Goal: Task Accomplishment & Management: Manage account settings

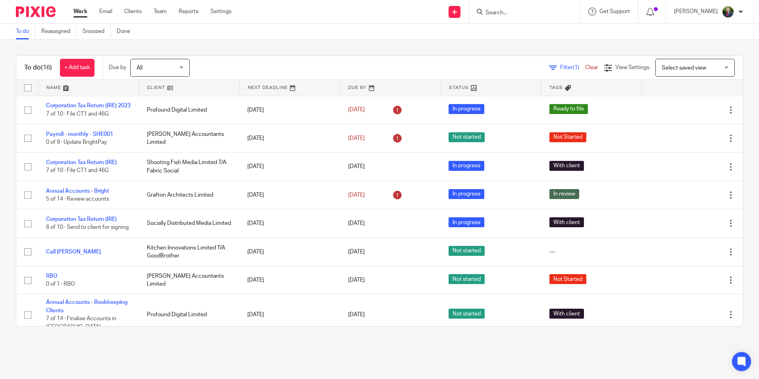
click at [560, 67] on span "Filter (1)" at bounding box center [572, 68] width 25 height 6
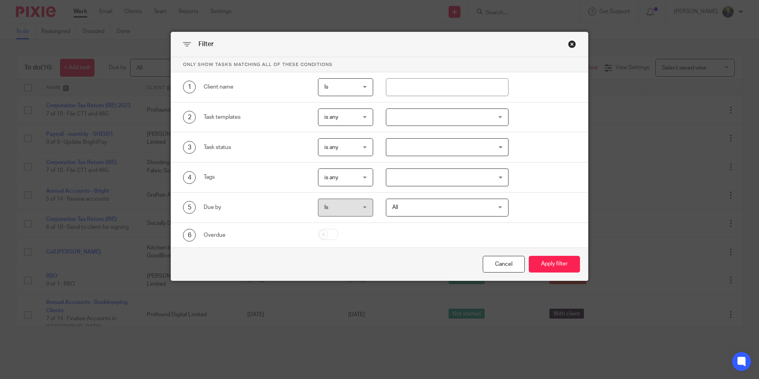
click at [442, 117] on div at bounding box center [447, 117] width 123 height 18
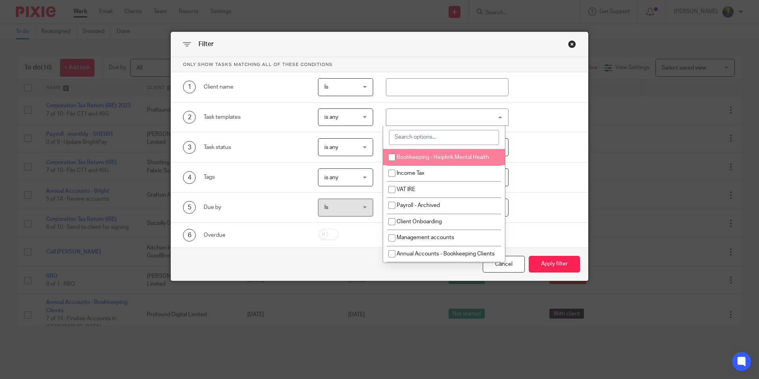
click at [438, 159] on span "Bookkeeping - Helplink Mental Health" at bounding box center [442, 157] width 92 height 6
click at [414, 156] on span "Bookkeeping - Helplink Mental Health" at bounding box center [442, 157] width 92 height 6
checkbox input "false"
click at [421, 136] on input "search" at bounding box center [444, 137] width 110 height 15
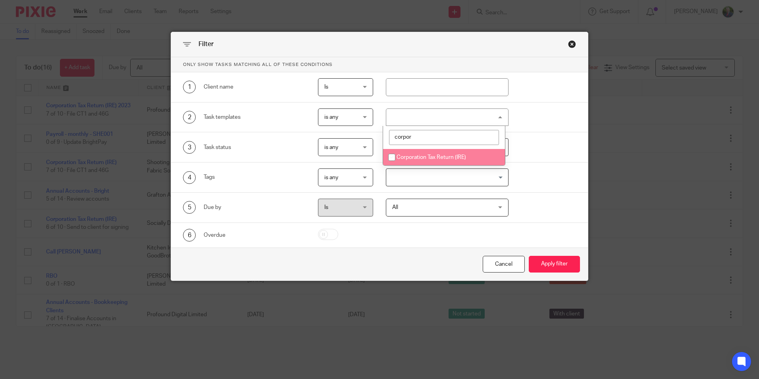
type input "corpor"
click at [414, 156] on span "Corporation Tax Return (IRE)" at bounding box center [430, 157] width 69 height 6
checkbox input "true"
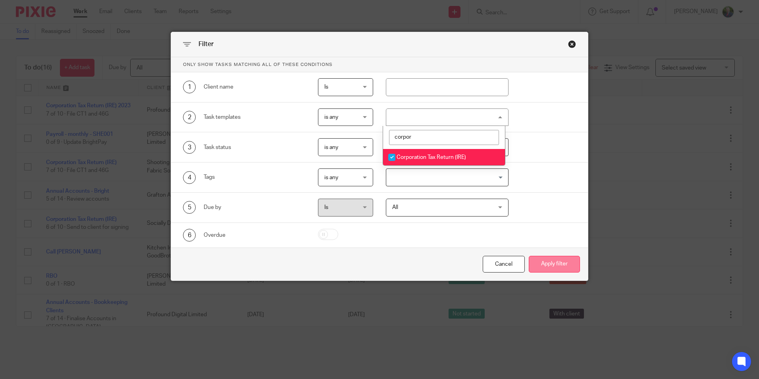
click at [548, 262] on button "Apply filter" at bounding box center [554, 264] width 51 height 17
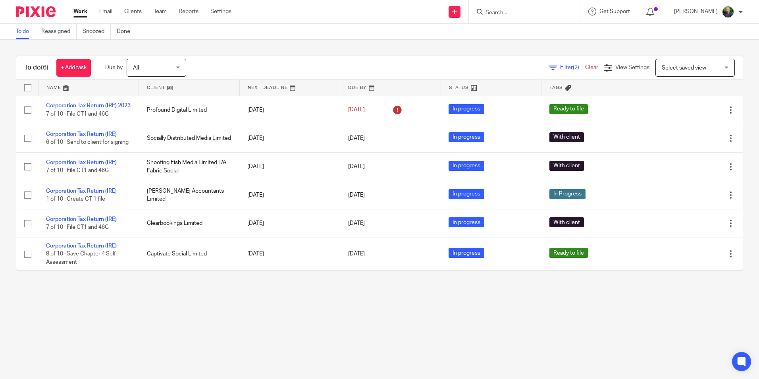
click at [4, 218] on div "To do (6) + Add task Due by All All Today Tomorrow This week Next week This mon…" at bounding box center [379, 163] width 759 height 246
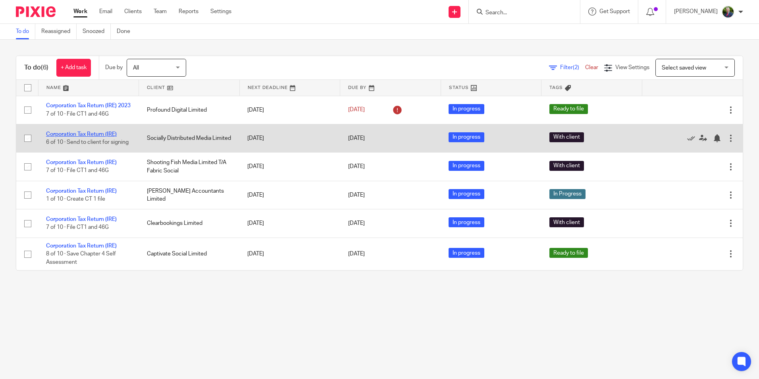
click at [86, 135] on link "Corporation Tax Return (IRE)" at bounding box center [81, 134] width 71 height 6
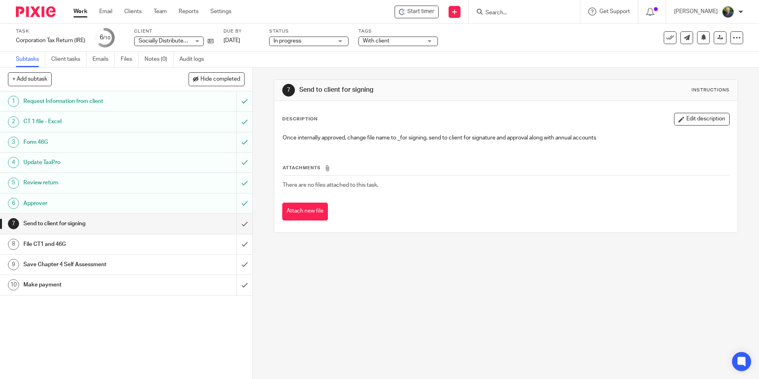
click at [418, 40] on span "With client" at bounding box center [393, 41] width 60 height 8
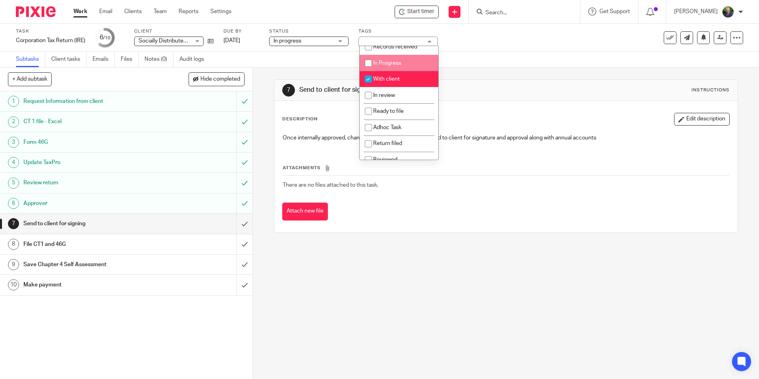
scroll to position [40, 0]
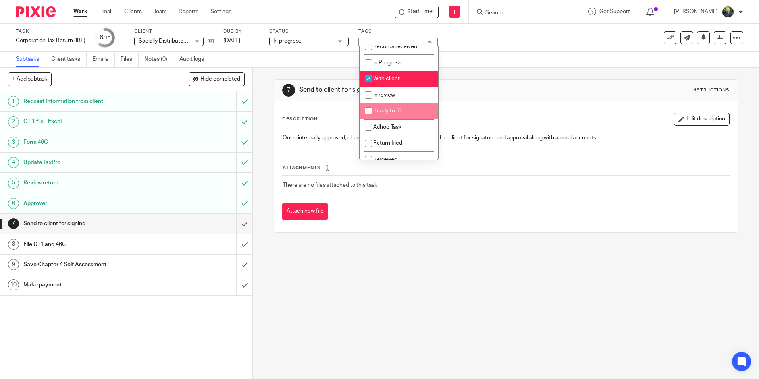
click at [392, 119] on li "Ready to file" at bounding box center [399, 111] width 79 height 16
checkbox input "true"
click at [369, 86] on input "checkbox" at bounding box center [368, 78] width 15 height 15
checkbox input "false"
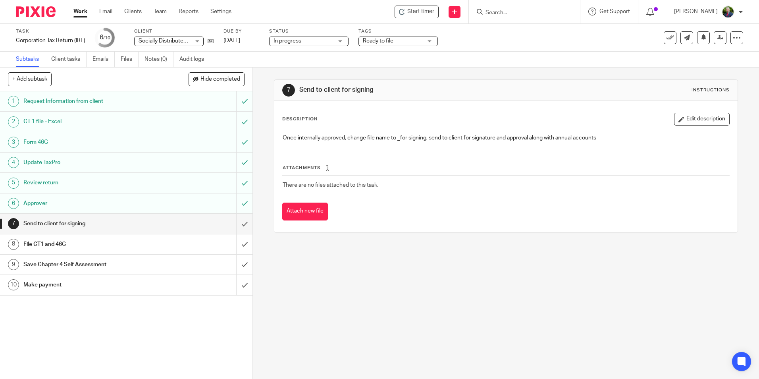
click at [449, 217] on div "Attach new file" at bounding box center [505, 211] width 447 height 18
click at [237, 225] on input "submit" at bounding box center [126, 223] width 252 height 20
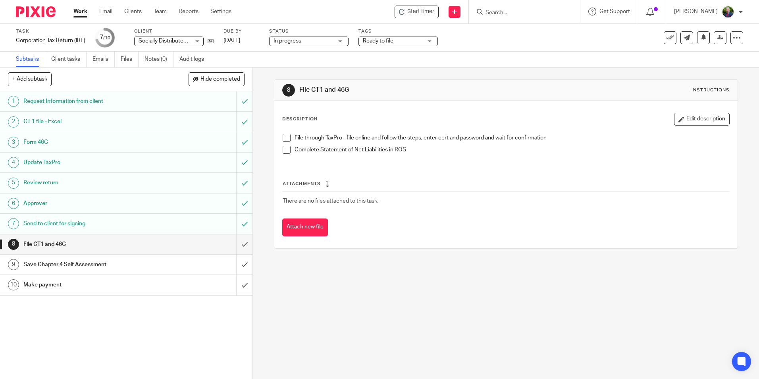
click at [82, 10] on link "Work" at bounding box center [80, 12] width 14 height 8
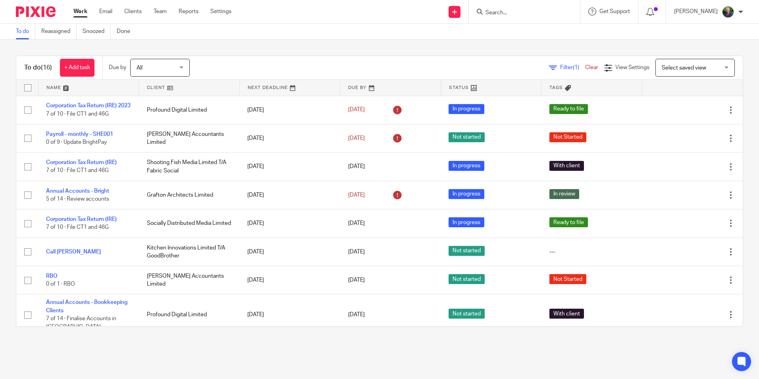
click at [560, 68] on span "Filter (1)" at bounding box center [572, 68] width 25 height 6
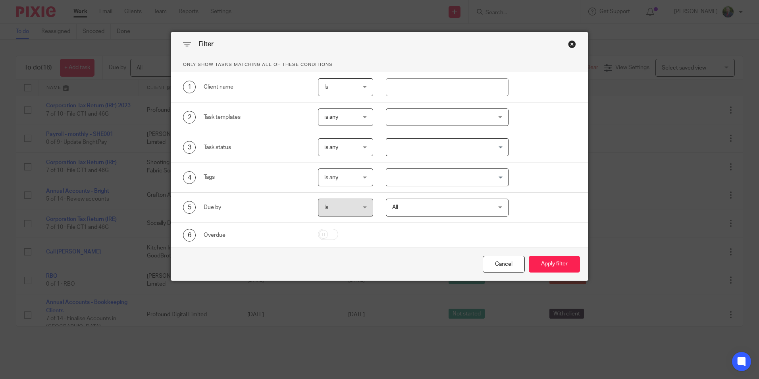
click at [429, 110] on div at bounding box center [447, 117] width 123 height 18
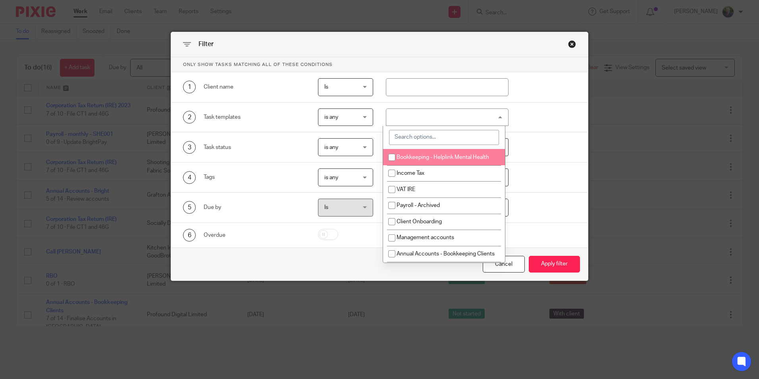
click at [430, 132] on input "search" at bounding box center [444, 137] width 110 height 15
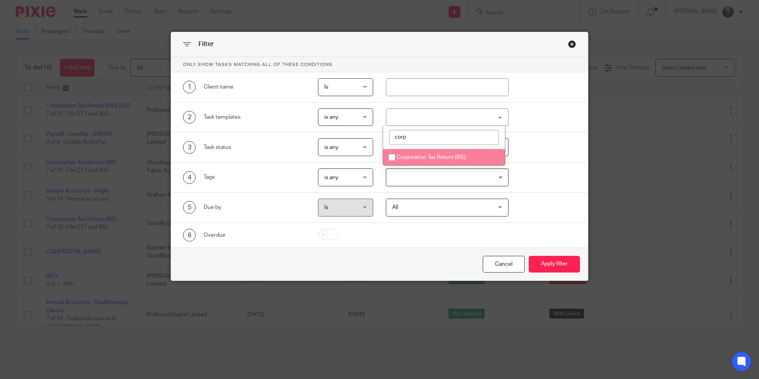
type input "corp"
click at [405, 158] on span "Corporation Tax Return (IRE)" at bounding box center [430, 157] width 69 height 6
checkbox input "true"
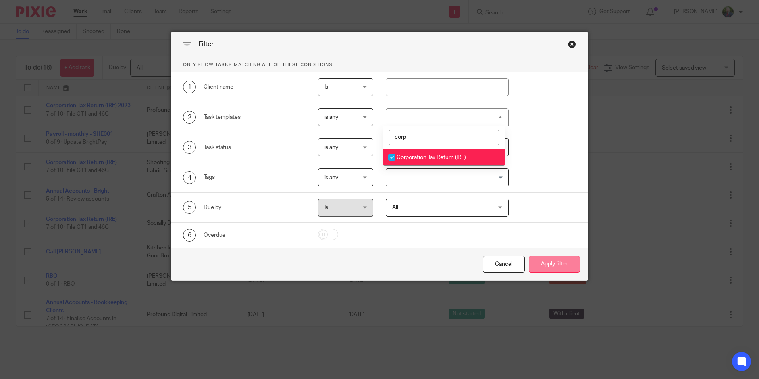
click at [547, 260] on button "Apply filter" at bounding box center [554, 264] width 51 height 17
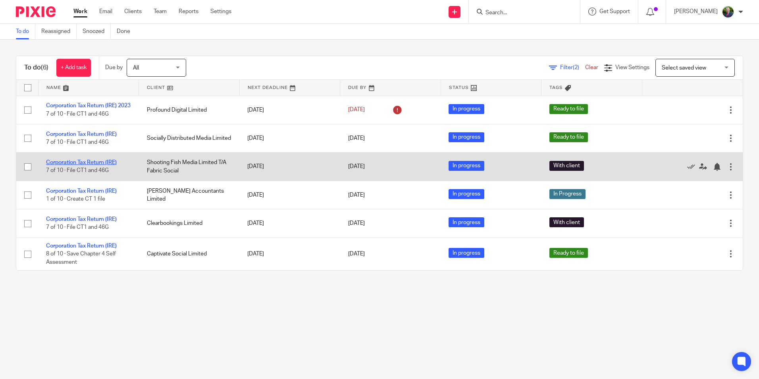
click at [100, 165] on link "Corporation Tax Return (IRE)" at bounding box center [81, 163] width 71 height 6
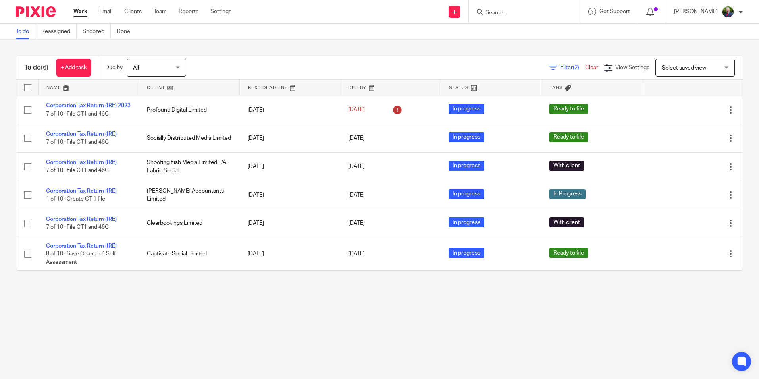
click at [549, 69] on icon at bounding box center [553, 68] width 8 height 8
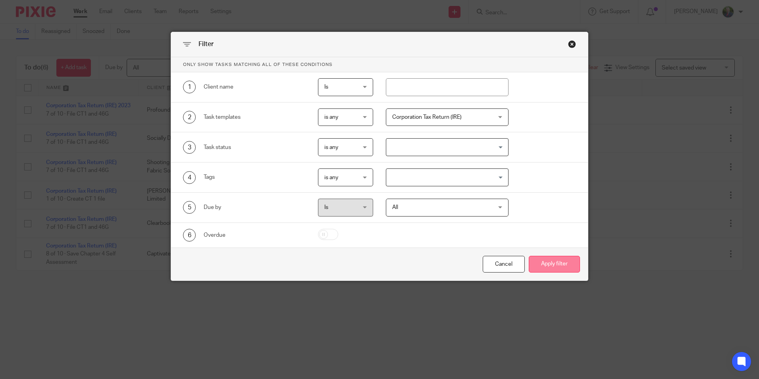
click at [550, 262] on button "Apply filter" at bounding box center [554, 264] width 51 height 17
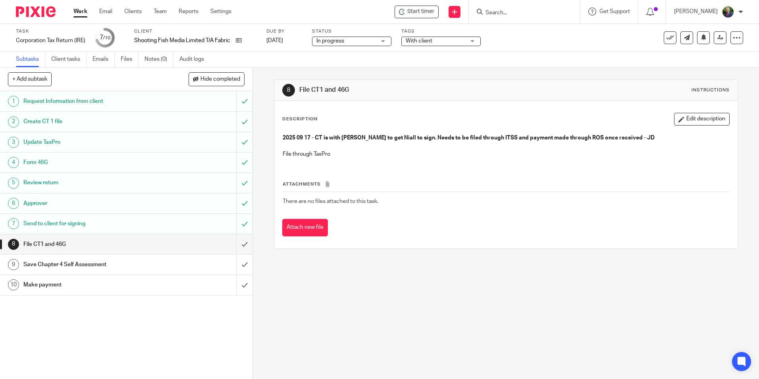
click at [448, 42] on span "With client" at bounding box center [436, 41] width 60 height 8
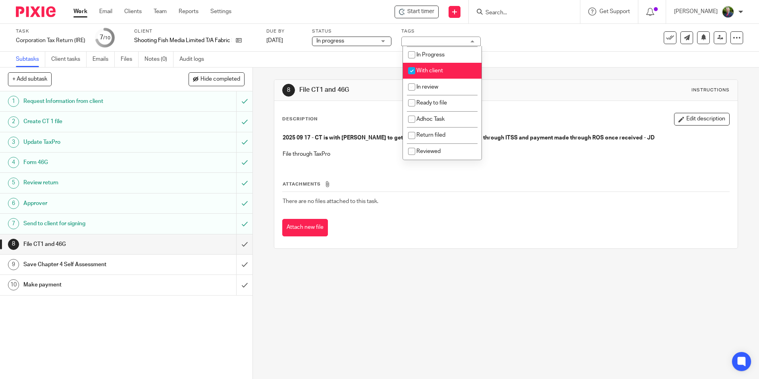
scroll to position [56, 0]
click at [436, 105] on span "Ready to file" at bounding box center [431, 103] width 31 height 6
checkbox input "true"
click at [423, 70] on span "With client" at bounding box center [429, 71] width 27 height 6
checkbox input "false"
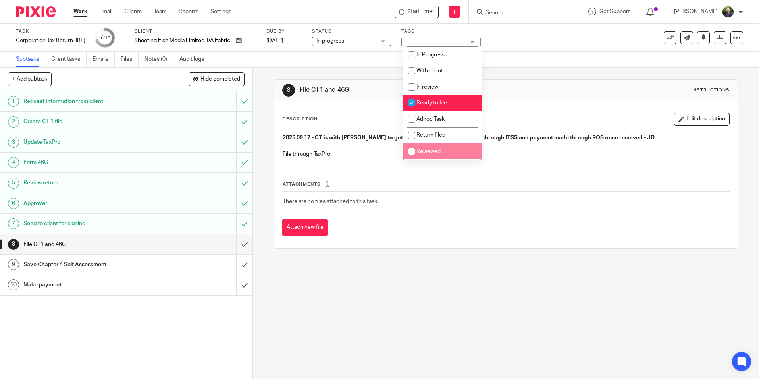
click at [386, 227] on div "Attach new file" at bounding box center [505, 228] width 447 height 18
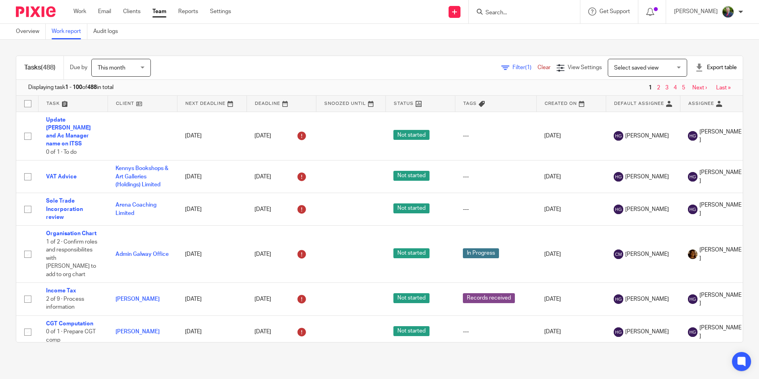
click at [508, 71] on div "Filter (1) Clear" at bounding box center [528, 67] width 55 height 8
click at [512, 69] on span "Filter (1)" at bounding box center [524, 68] width 25 height 6
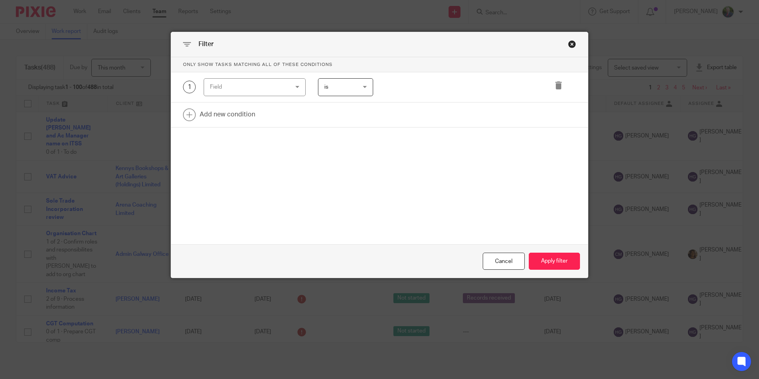
click at [283, 90] on div "Field" at bounding box center [248, 87] width 76 height 17
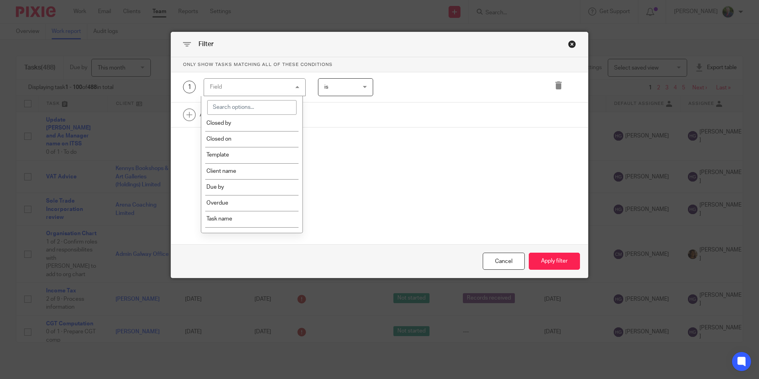
scroll to position [119, 0]
click at [240, 149] on li "Template" at bounding box center [251, 153] width 101 height 16
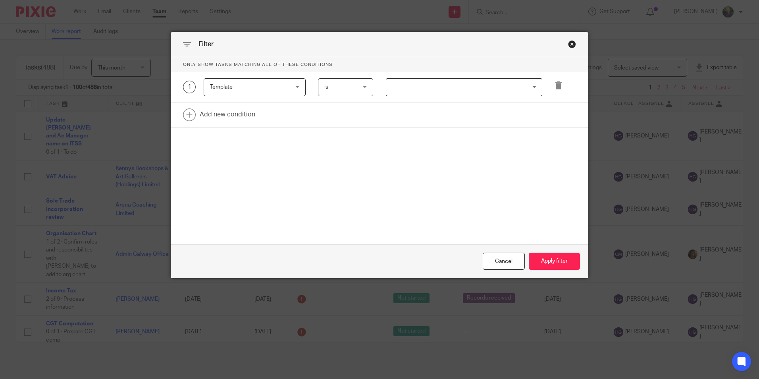
click at [419, 86] on input "Search for option" at bounding box center [462, 87] width 150 height 14
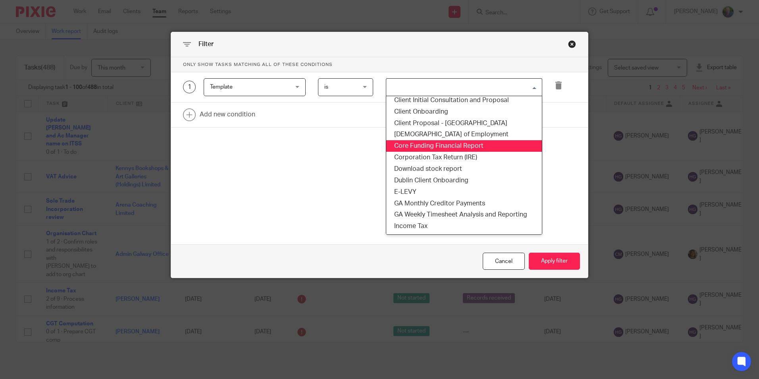
scroll to position [198, 0]
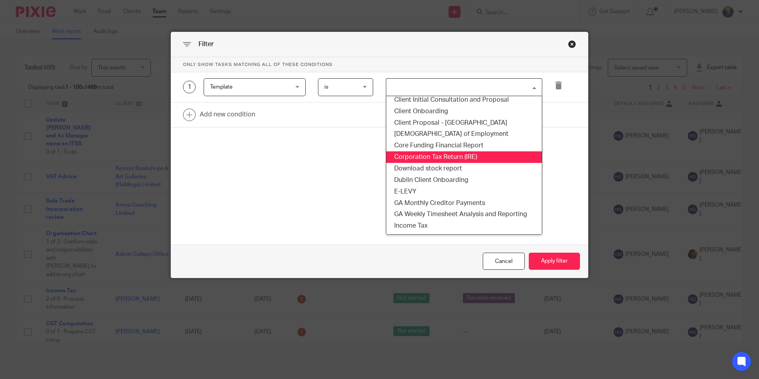
click at [474, 162] on li "Corporation Tax Return (IRE)" at bounding box center [464, 157] width 156 height 12
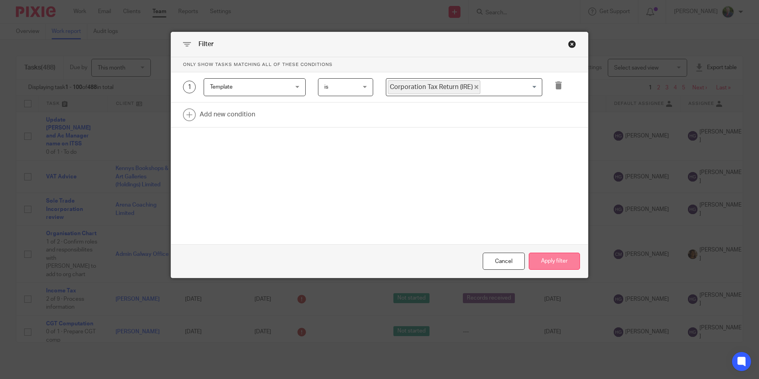
click at [557, 258] on button "Apply filter" at bounding box center [554, 260] width 51 height 17
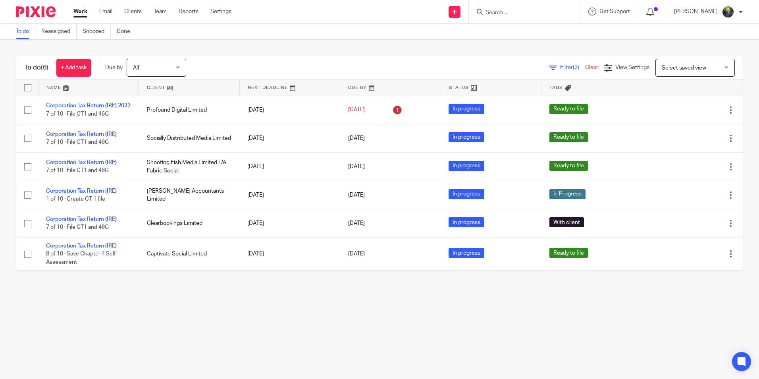
click at [560, 67] on span "Filter (2)" at bounding box center [572, 68] width 25 height 6
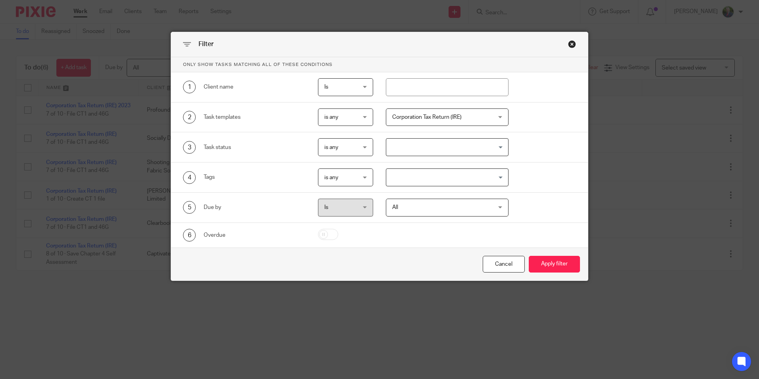
click at [464, 115] on span "Corporation Tax Return (IRE)" at bounding box center [438, 117] width 93 height 17
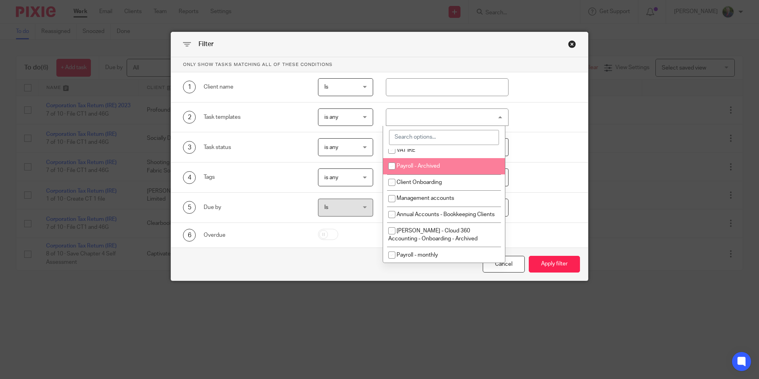
scroll to position [40, 0]
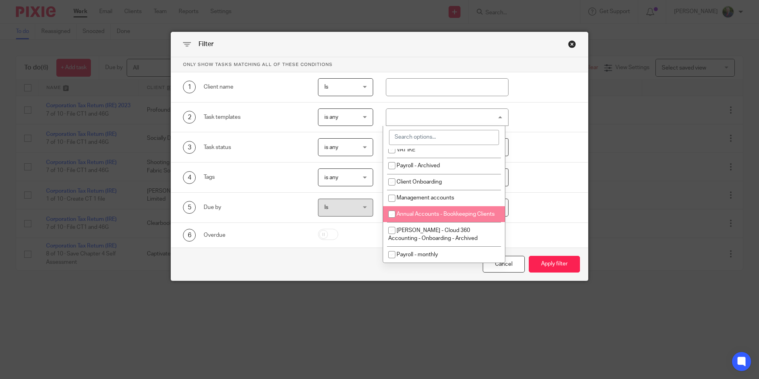
click at [464, 213] on span "Annual Accounts - Bookkeeping Clients" at bounding box center [445, 214] width 98 height 6
checkbox input "true"
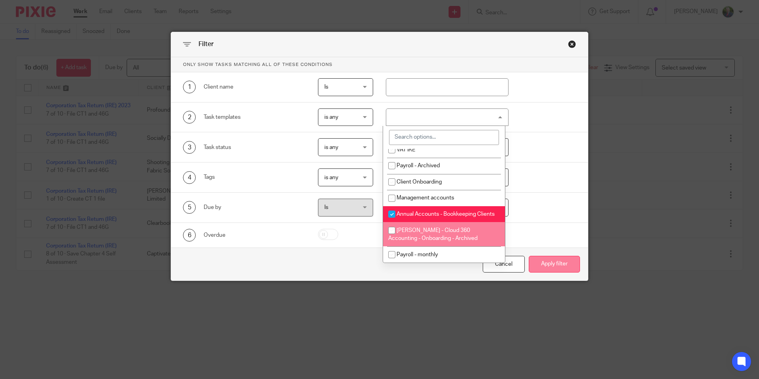
click at [555, 263] on button "Apply filter" at bounding box center [554, 264] width 51 height 17
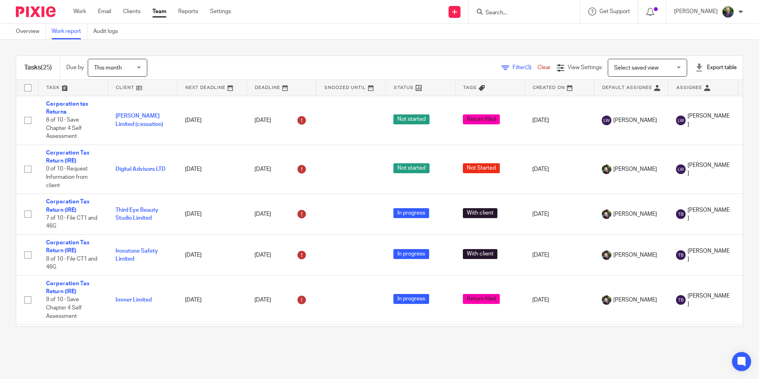
click at [512, 67] on span "Filter (3)" at bounding box center [524, 68] width 25 height 6
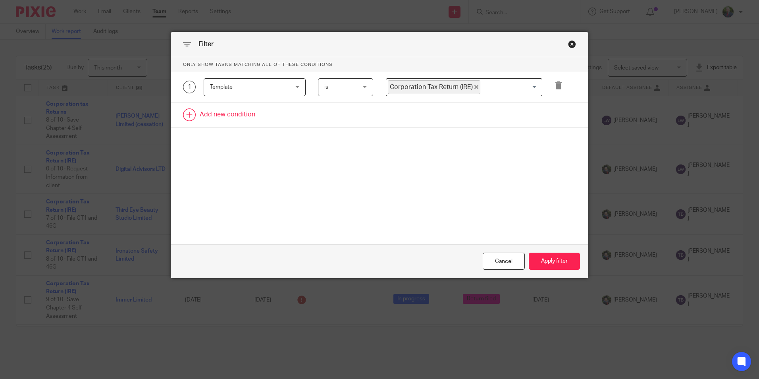
click at [235, 110] on link at bounding box center [379, 114] width 417 height 25
click at [259, 114] on div "Field" at bounding box center [248, 117] width 76 height 17
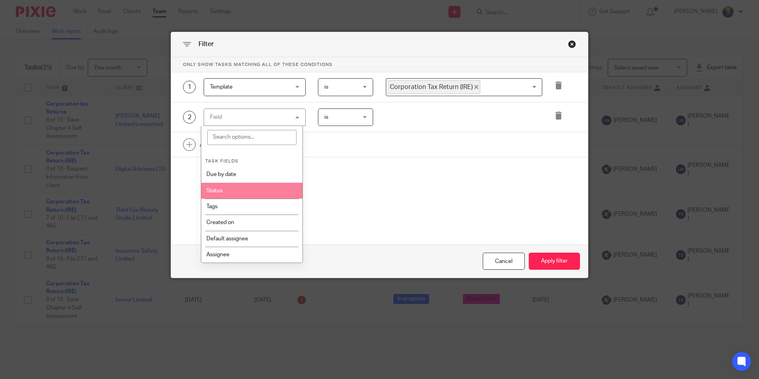
click at [270, 191] on li "Status" at bounding box center [251, 191] width 101 height 16
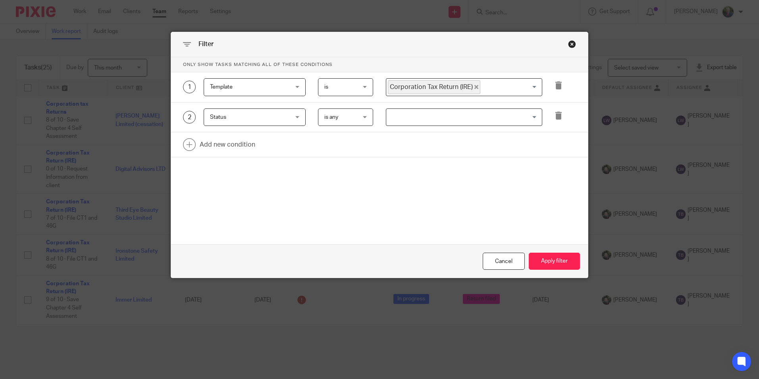
click at [365, 119] on div "is any is any" at bounding box center [345, 117] width 55 height 18
click at [342, 148] on li "is none" at bounding box center [342, 150] width 54 height 16
click at [439, 118] on input "Search for option" at bounding box center [462, 117] width 150 height 14
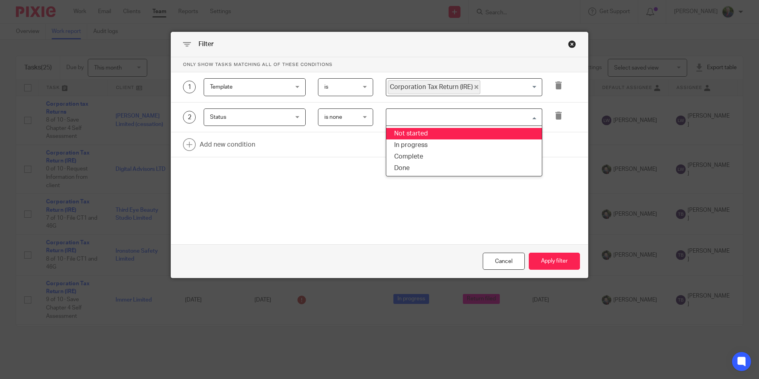
click at [435, 134] on li "Not started" at bounding box center [464, 134] width 156 height 12
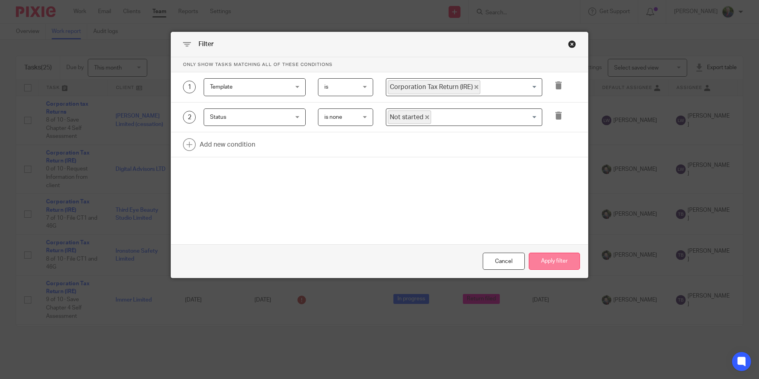
click at [548, 260] on button "Apply filter" at bounding box center [554, 260] width 51 height 17
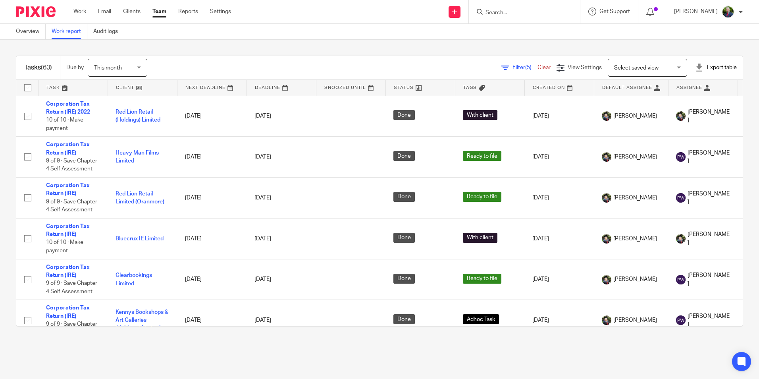
click at [512, 65] on span "Filter (5)" at bounding box center [524, 68] width 25 height 6
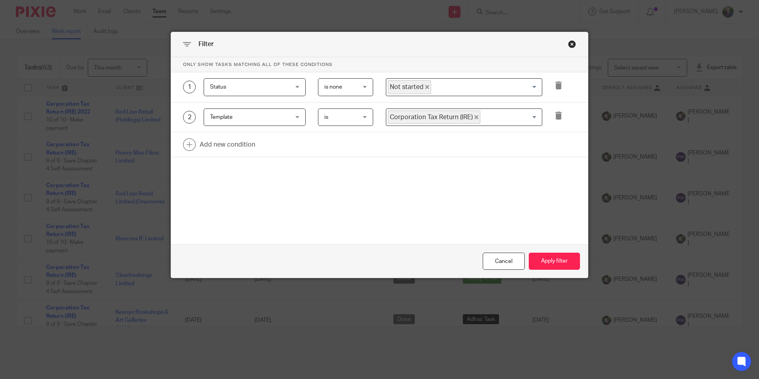
click at [358, 85] on span "is none" at bounding box center [343, 87] width 39 height 17
click at [425, 86] on icon "Deselect Not started" at bounding box center [427, 87] width 4 height 4
click at [348, 90] on span "is none" at bounding box center [343, 87] width 39 height 17
click at [340, 103] on li "is any" at bounding box center [342, 104] width 54 height 16
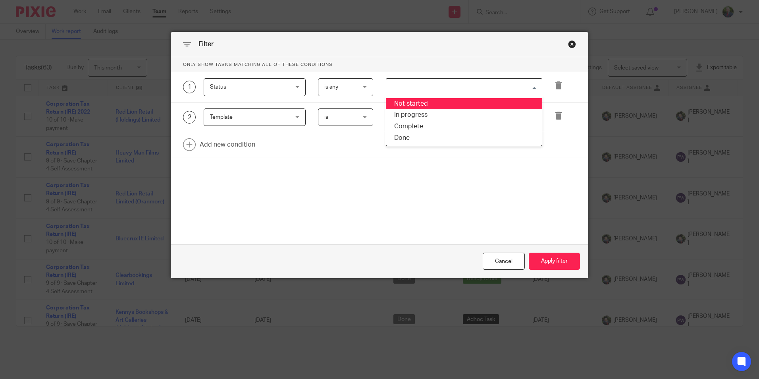
click at [412, 88] on input "Search for option" at bounding box center [462, 87] width 150 height 14
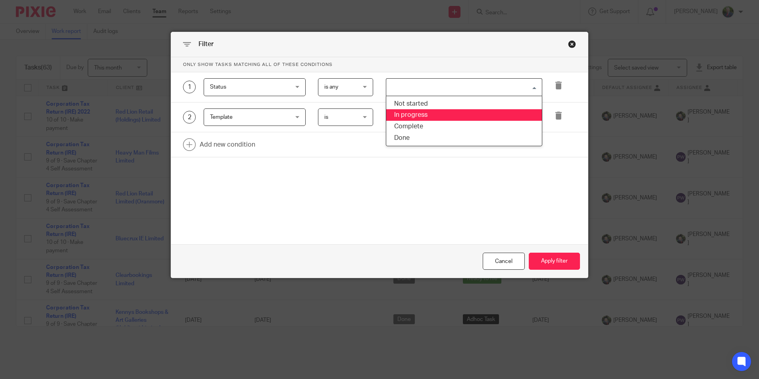
click at [416, 115] on li "In progress" at bounding box center [464, 115] width 156 height 12
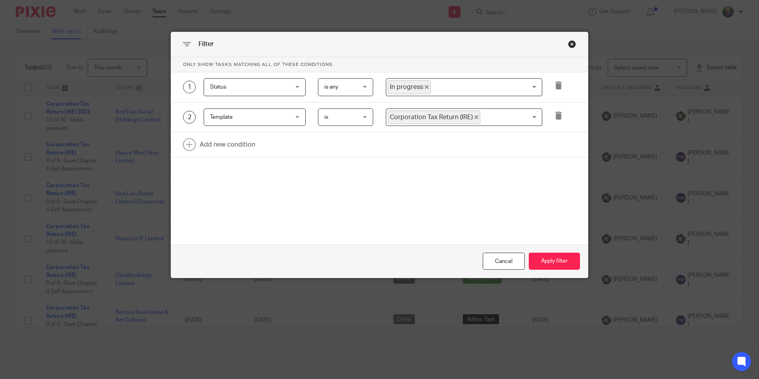
click at [448, 88] on input "Search for option" at bounding box center [484, 87] width 106 height 14
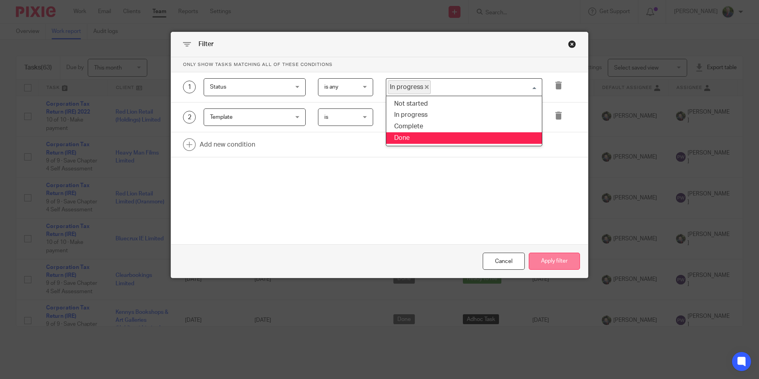
click at [551, 262] on button "Apply filter" at bounding box center [554, 260] width 51 height 17
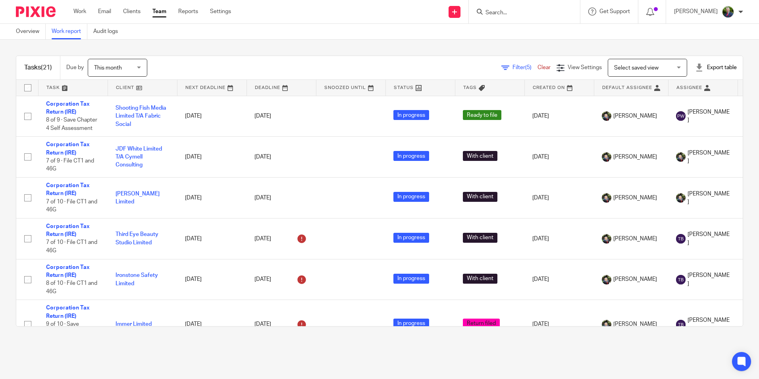
click at [136, 69] on span "This month" at bounding box center [115, 67] width 42 height 17
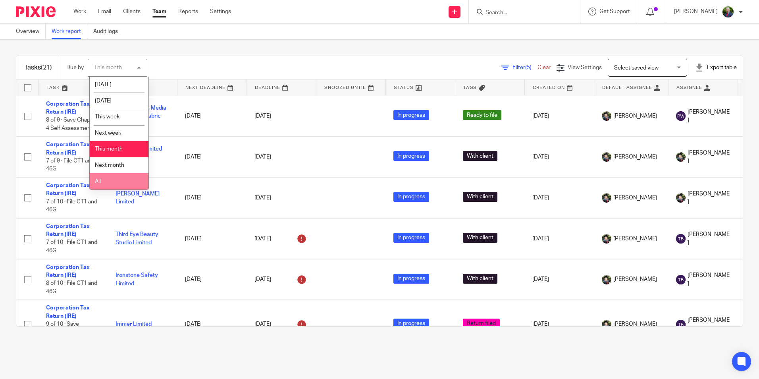
click at [118, 177] on li "All" at bounding box center [119, 181] width 59 height 16
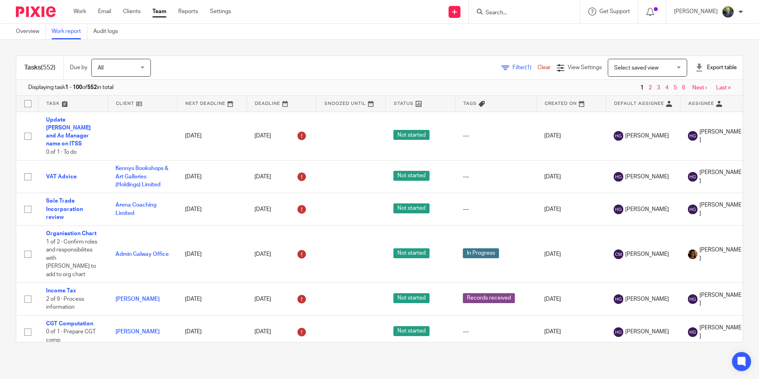
click at [512, 67] on span "Filter (1)" at bounding box center [524, 68] width 25 height 6
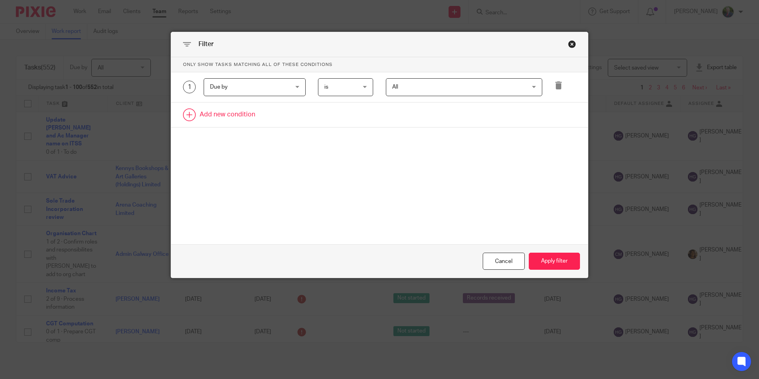
click at [224, 112] on link at bounding box center [379, 114] width 417 height 25
click at [250, 117] on div "Field" at bounding box center [248, 117] width 76 height 17
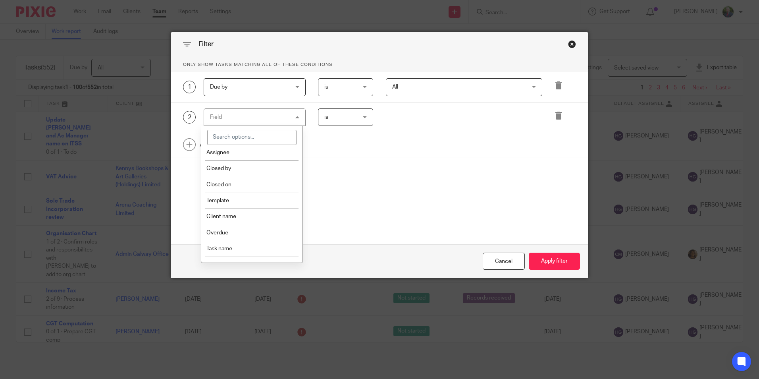
scroll to position [119, 0]
click at [255, 185] on li "Template" at bounding box center [251, 183] width 101 height 16
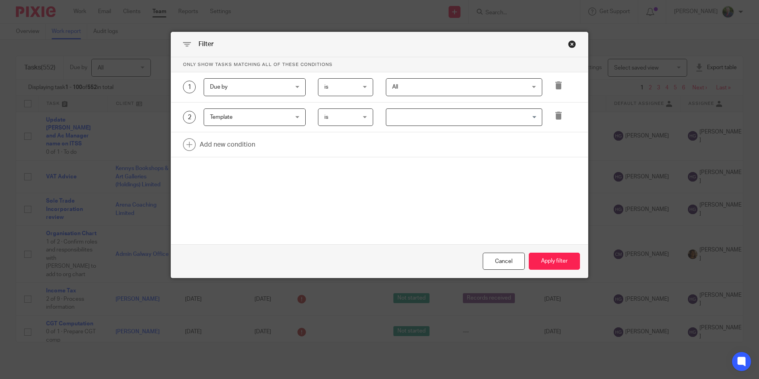
click at [446, 118] on input "Search for option" at bounding box center [462, 117] width 150 height 14
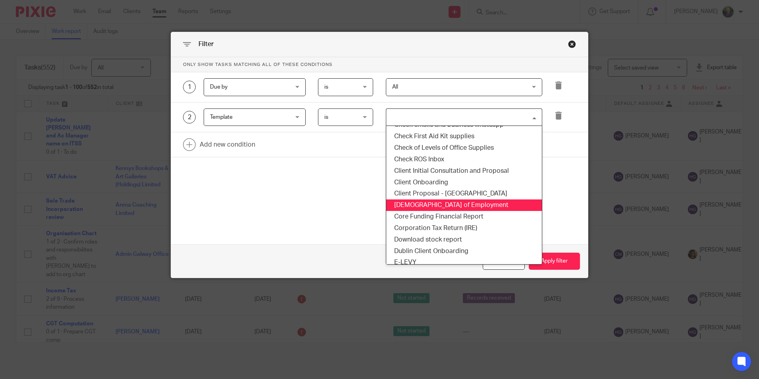
scroll to position [157, 0]
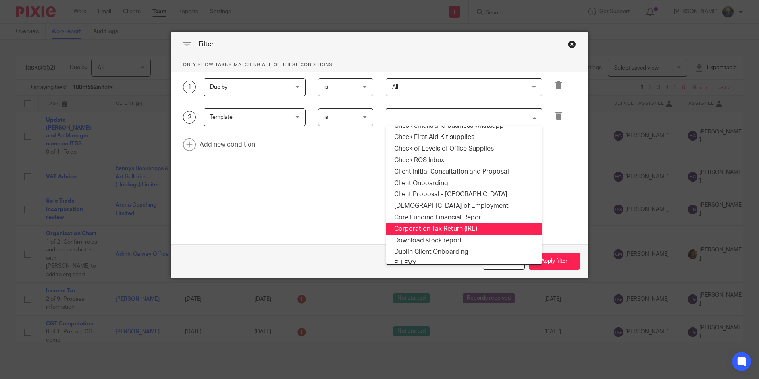
click at [439, 225] on li "Corporation Tax Return (IRE)" at bounding box center [464, 229] width 156 height 12
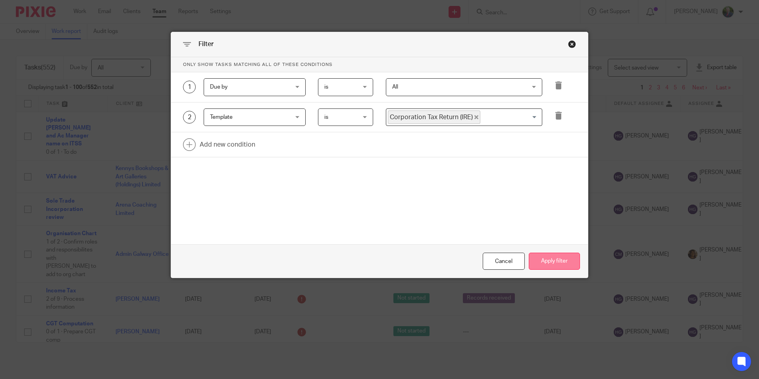
click at [549, 262] on button "Apply filter" at bounding box center [554, 260] width 51 height 17
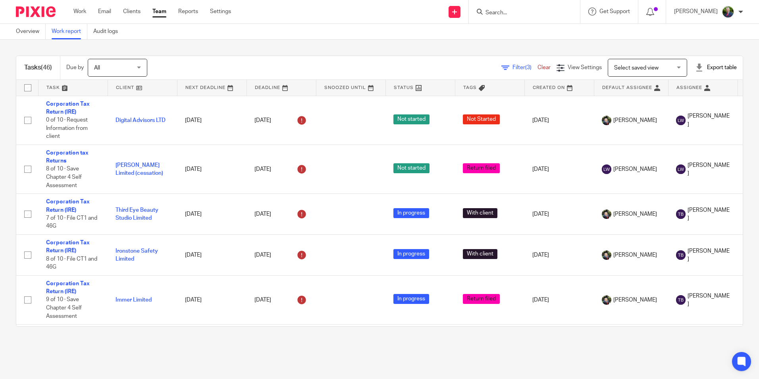
click at [512, 67] on span "Filter (3)" at bounding box center [524, 68] width 25 height 6
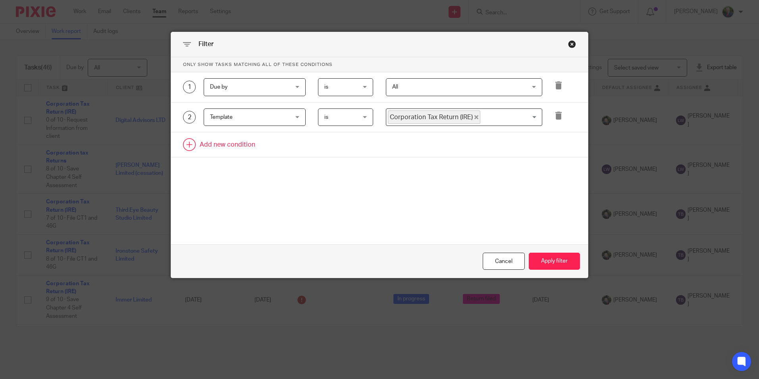
click at [236, 139] on link at bounding box center [379, 144] width 417 height 25
click at [236, 139] on div "Field" at bounding box center [248, 146] width 76 height 17
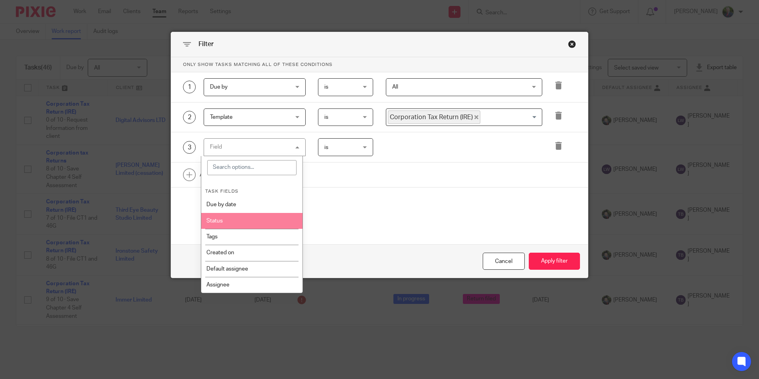
click at [251, 225] on li "Status" at bounding box center [251, 221] width 101 height 16
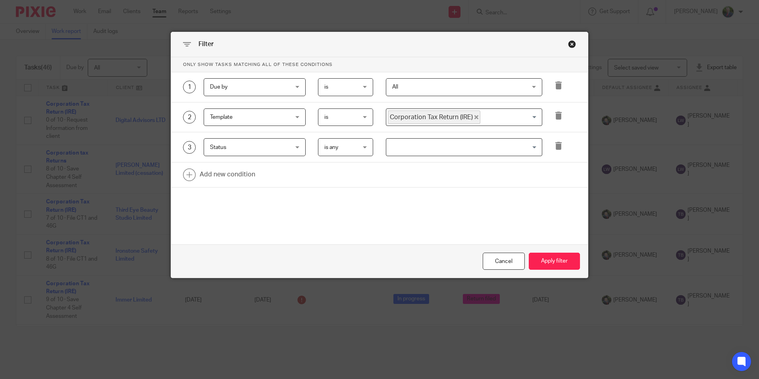
click at [359, 150] on span "is any" at bounding box center [343, 146] width 39 height 17
click at [442, 146] on input "Search for option" at bounding box center [462, 147] width 150 height 14
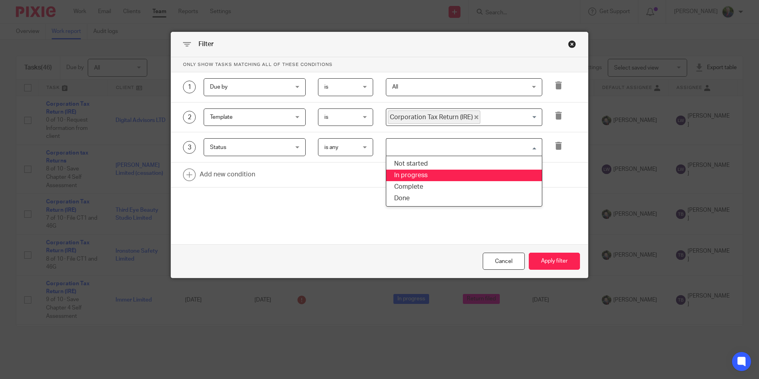
click at [433, 175] on li "In progress" at bounding box center [464, 175] width 156 height 12
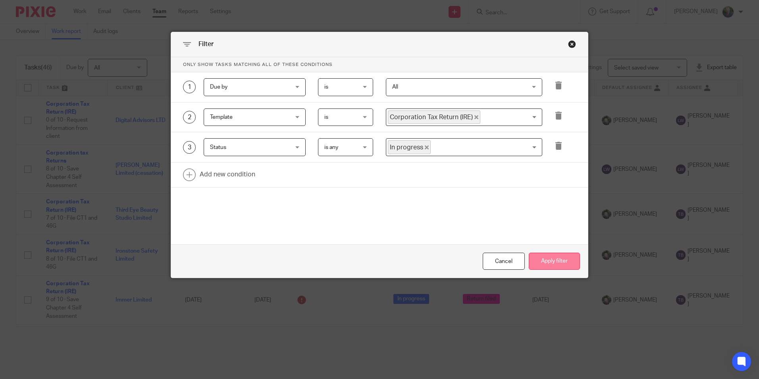
click at [551, 257] on button "Apply filter" at bounding box center [554, 260] width 51 height 17
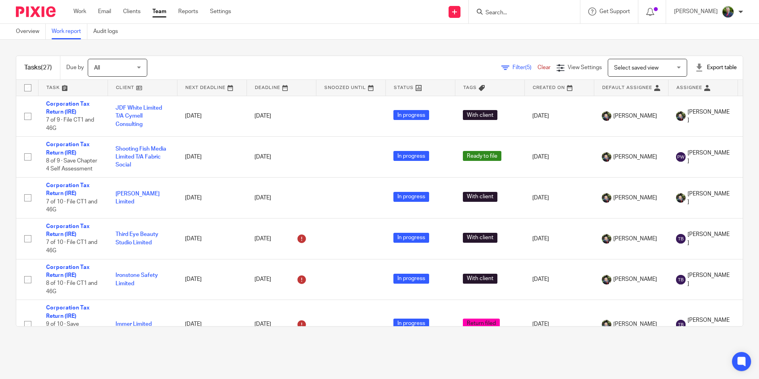
click at [512, 66] on span "Filter (5)" at bounding box center [524, 68] width 25 height 6
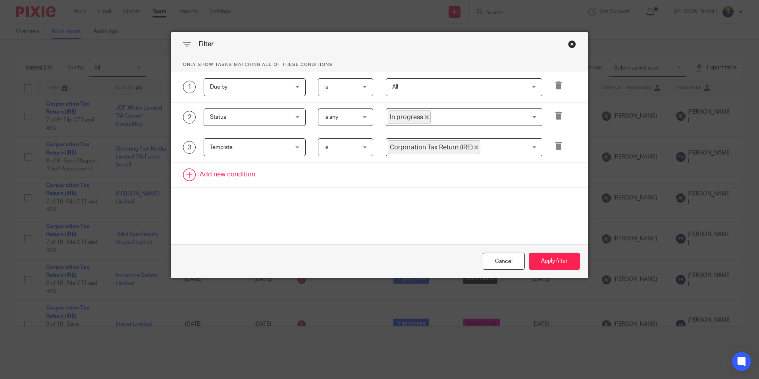
click at [231, 173] on link at bounding box center [379, 174] width 417 height 25
click at [240, 177] on div "Field" at bounding box center [248, 177] width 76 height 17
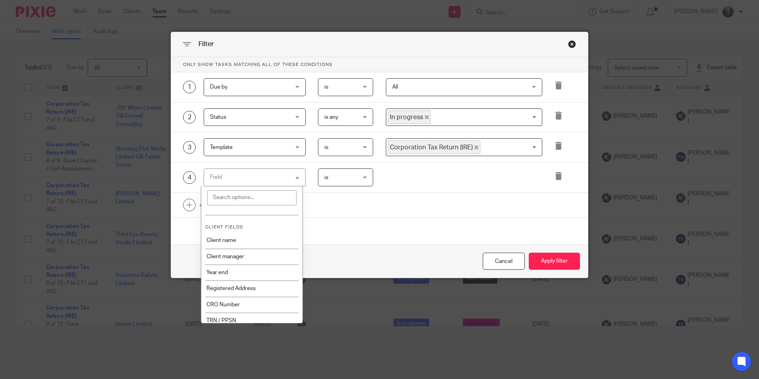
scroll to position [198, 0]
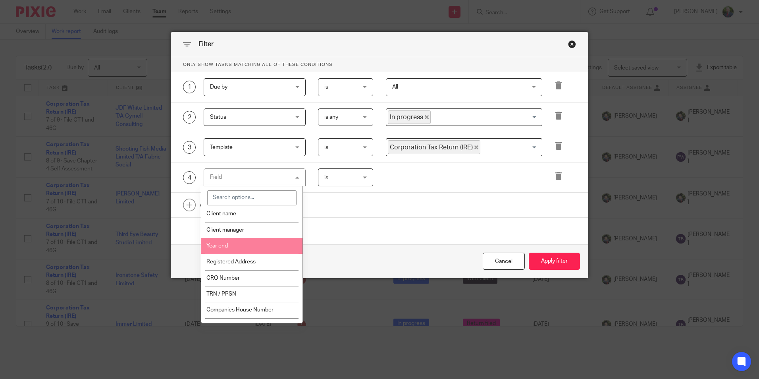
click at [244, 249] on li "Year end" at bounding box center [251, 246] width 101 height 16
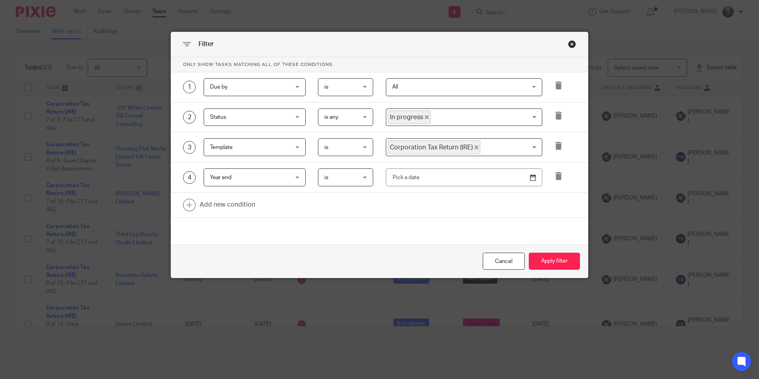
click at [354, 178] on span "is" at bounding box center [343, 177] width 39 height 17
click at [332, 226] on span "before" at bounding box center [329, 226] width 17 height 6
click at [444, 179] on input "text" at bounding box center [464, 177] width 156 height 18
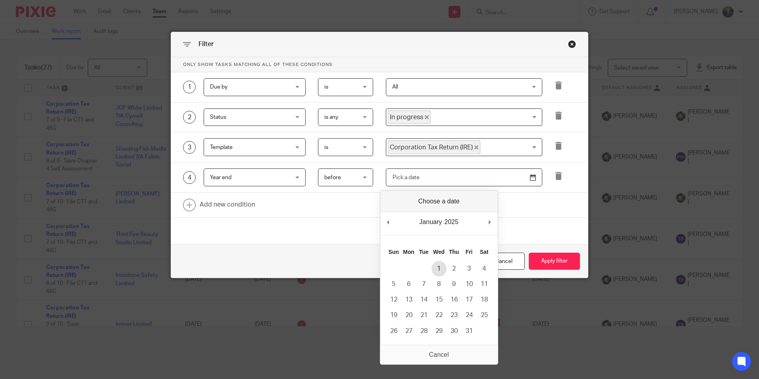
type input "[DATE]"
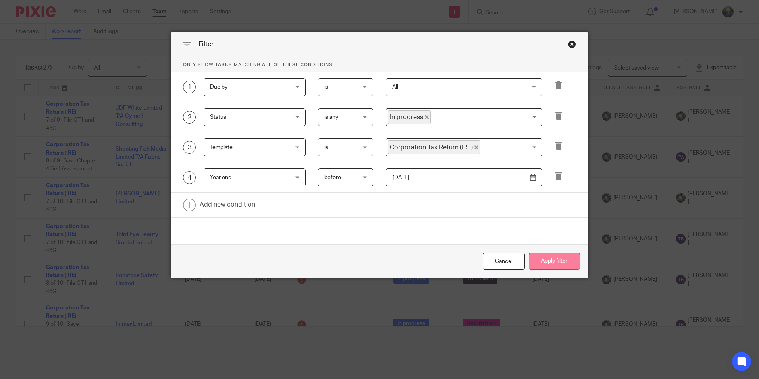
click at [549, 260] on button "Apply filter" at bounding box center [554, 260] width 51 height 17
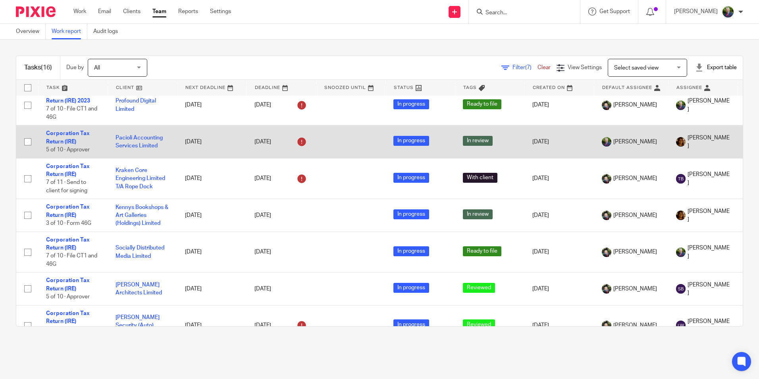
scroll to position [159, 0]
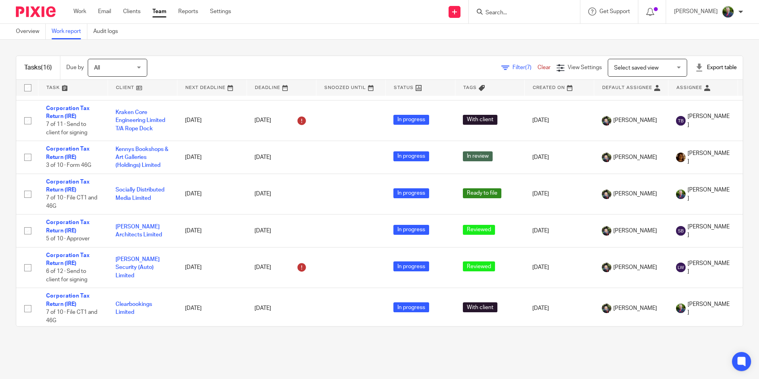
drag, startPoint x: 169, startPoint y: 370, endPoint x: 160, endPoint y: 358, distance: 15.1
click at [169, 370] on main "Overview Work report Audit logs Tasks (16) Due by All All [DATE] [DATE] This we…" at bounding box center [379, 189] width 759 height 379
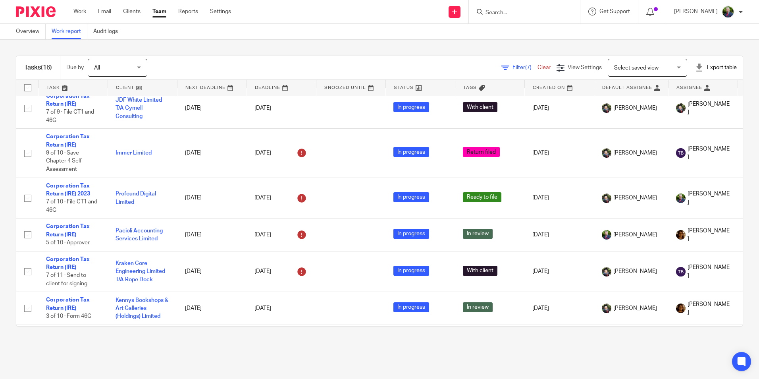
scroll to position [0, 0]
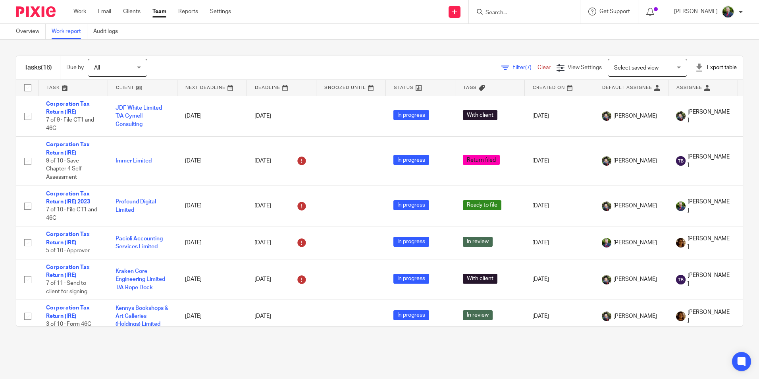
click at [536, 11] on input "Search" at bounding box center [520, 13] width 71 height 7
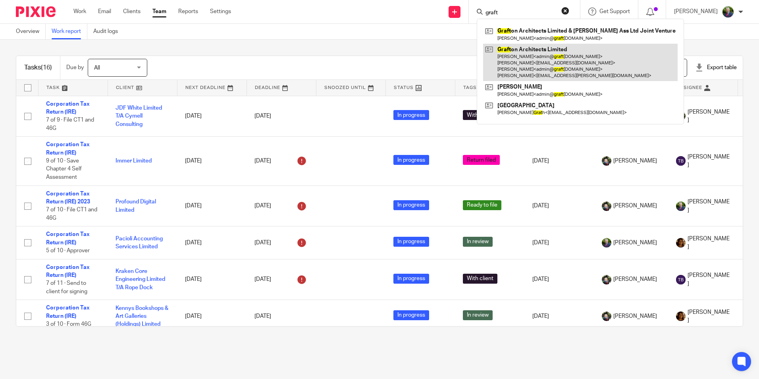
type input "graft"
click at [570, 61] on link at bounding box center [580, 63] width 194 height 38
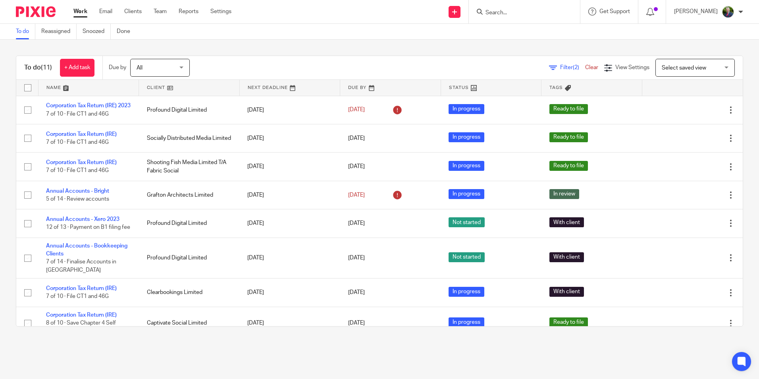
click at [560, 65] on span "Filter (2)" at bounding box center [572, 68] width 25 height 6
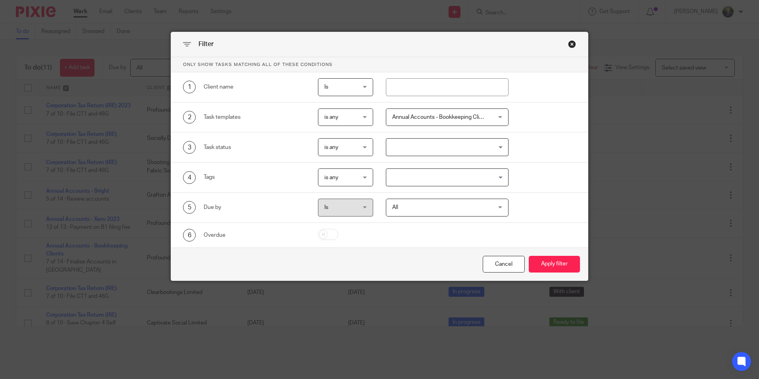
click at [469, 121] on span "Annual Accounts - Bookkeeping Clients + 1" at bounding box center [438, 117] width 93 height 17
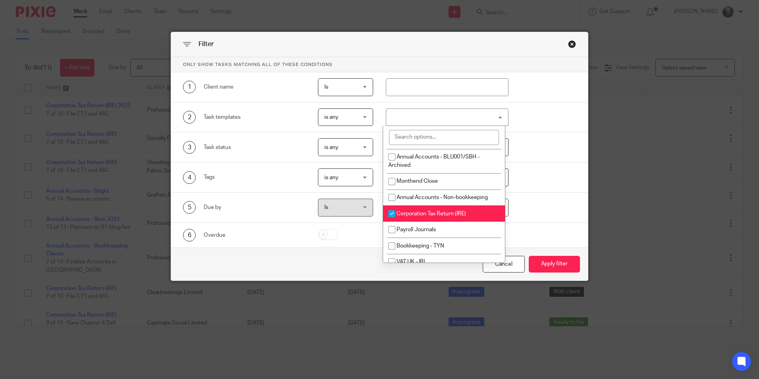
scroll to position [556, 0]
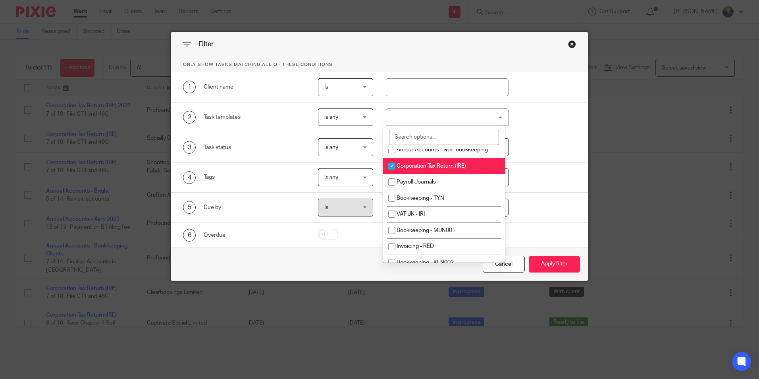
click at [393, 172] on input "checkbox" at bounding box center [391, 165] width 15 height 15
checkbox input "false"
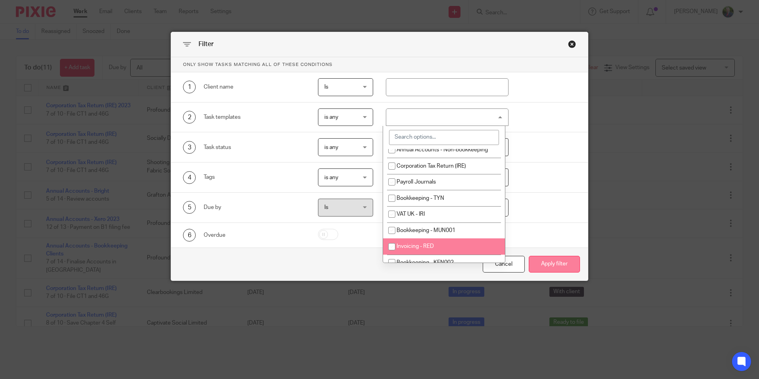
click at [554, 262] on button "Apply filter" at bounding box center [554, 264] width 51 height 17
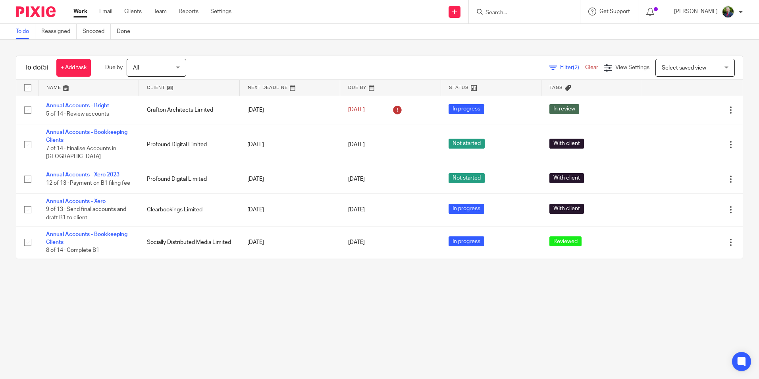
click at [35, 285] on main "To do Reassigned Snoozed Done To do (5) + Add task Due by All All [DATE] [DATE]…" at bounding box center [379, 189] width 759 height 379
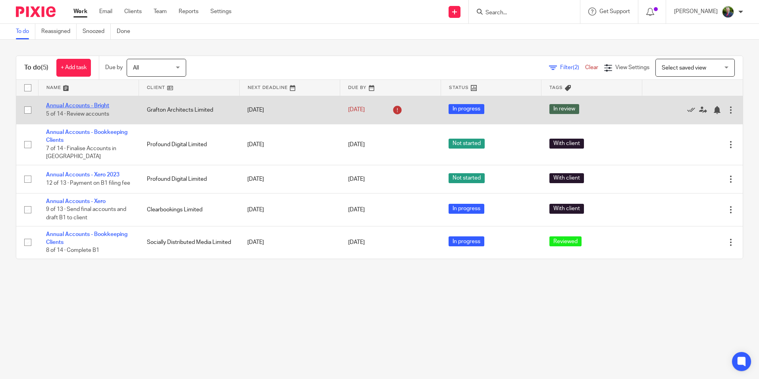
click at [79, 106] on link "Annual Accounts - Bright" at bounding box center [77, 106] width 63 height 6
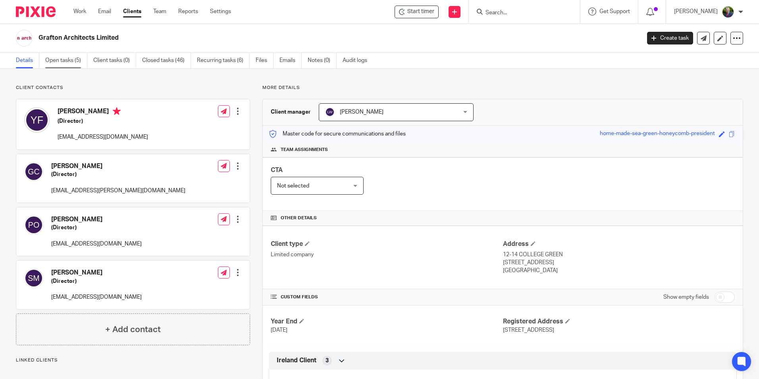
click at [69, 60] on link "Open tasks (5)" at bounding box center [66, 60] width 42 height 15
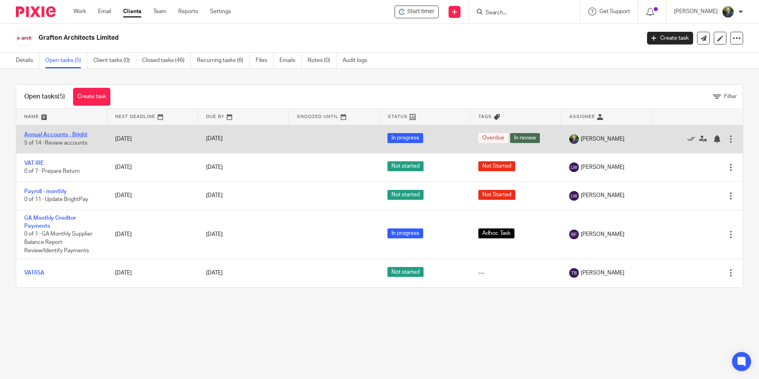
click at [66, 135] on link "Annual Accounts - Bright" at bounding box center [55, 135] width 63 height 6
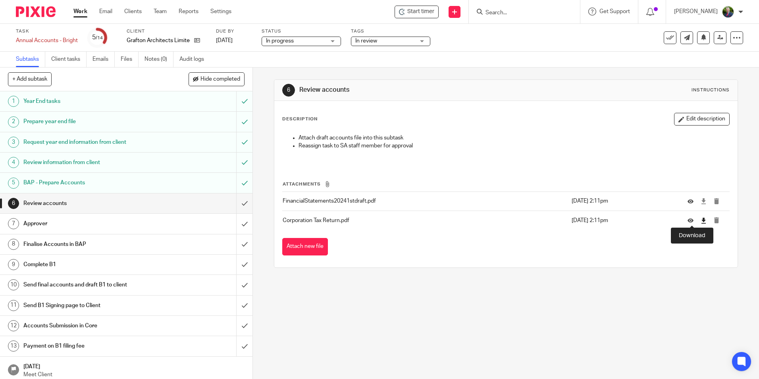
click at [700, 220] on icon at bounding box center [703, 220] width 6 height 6
click at [687, 201] on icon at bounding box center [690, 201] width 6 height 6
click at [237, 202] on input "submit" at bounding box center [126, 203] width 252 height 20
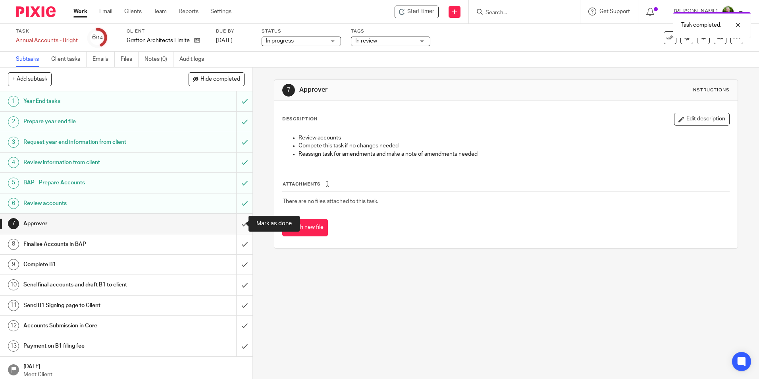
click at [234, 222] on input "submit" at bounding box center [126, 223] width 252 height 20
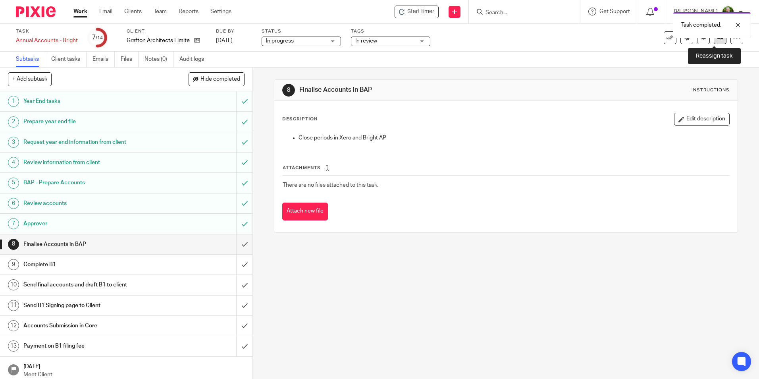
click at [714, 41] on link at bounding box center [720, 37] width 13 height 13
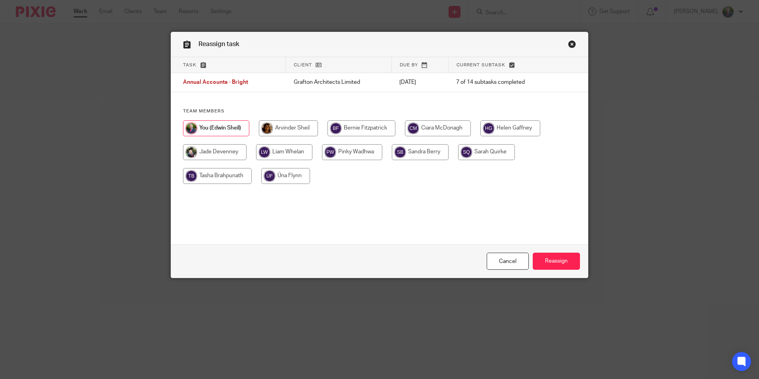
click at [418, 153] on input "radio" at bounding box center [420, 152] width 57 height 16
radio input "true"
click at [557, 262] on input "Reassign" at bounding box center [556, 260] width 47 height 17
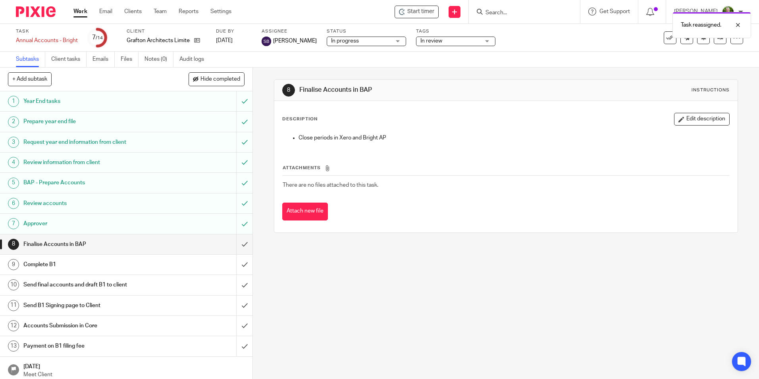
scroll to position [4, 0]
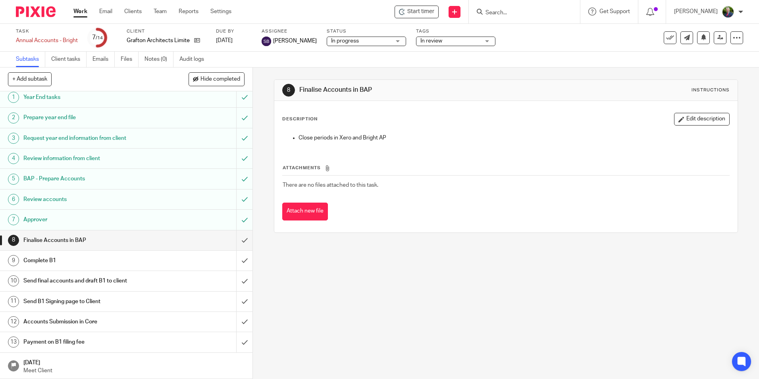
click at [625, 275] on div "8 Finalise Accounts in [GEOGRAPHIC_DATA] Instructions Description Edit descript…" at bounding box center [506, 222] width 506 height 311
